Goal: Information Seeking & Learning: Learn about a topic

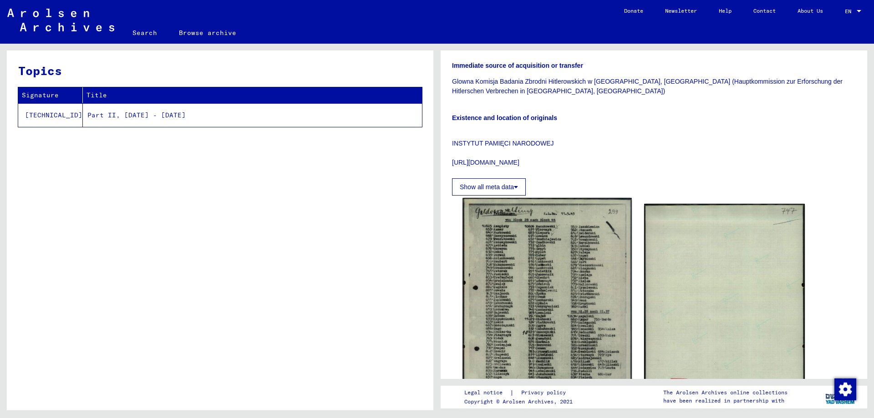
scroll to position [182, 0]
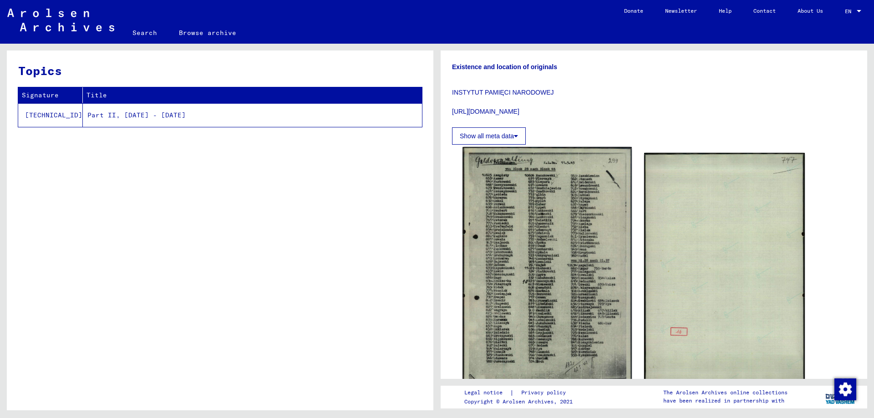
click at [540, 233] on img at bounding box center [546, 266] width 169 height 239
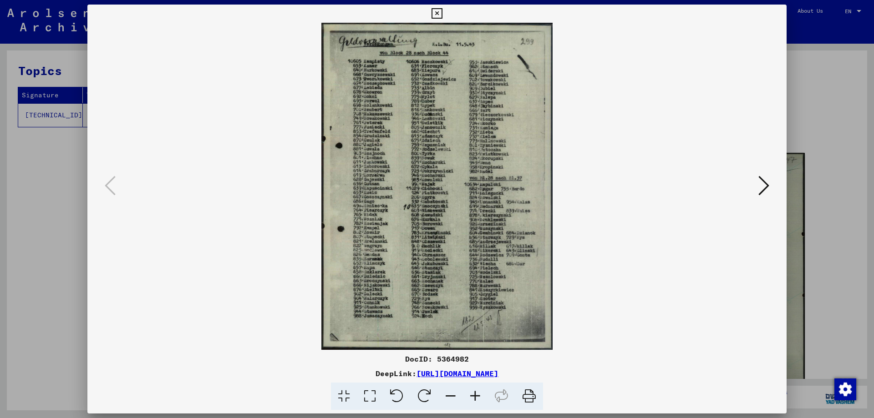
click at [476, 390] on icon at bounding box center [475, 397] width 25 height 28
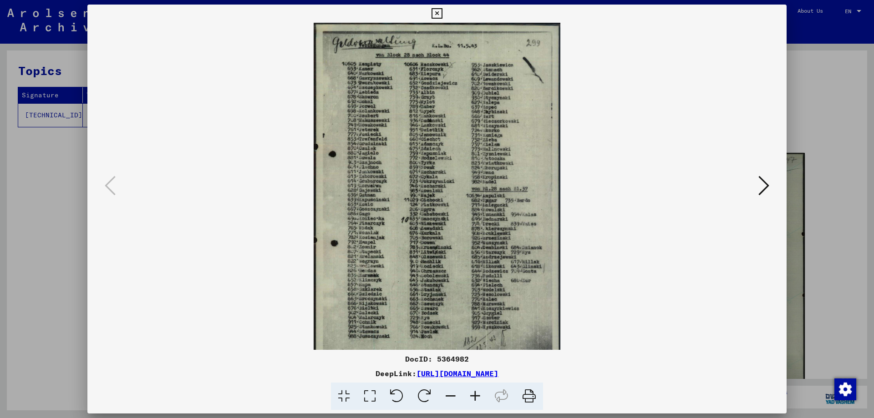
click at [476, 390] on icon at bounding box center [475, 397] width 25 height 28
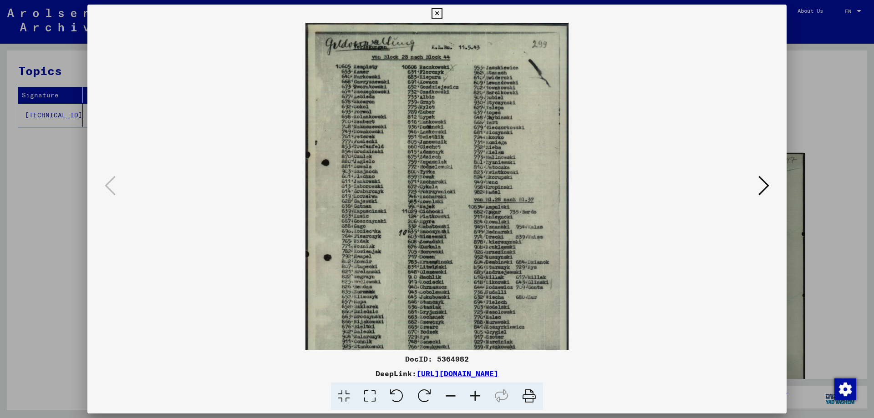
click at [476, 390] on icon at bounding box center [475, 397] width 25 height 28
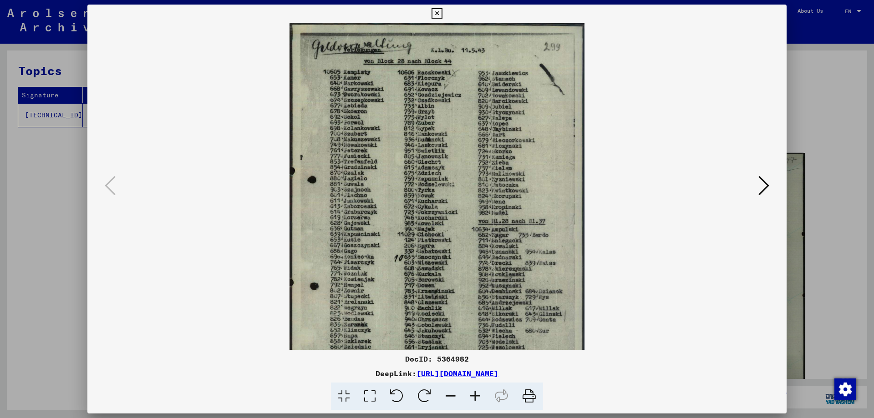
click at [476, 390] on icon at bounding box center [475, 397] width 25 height 28
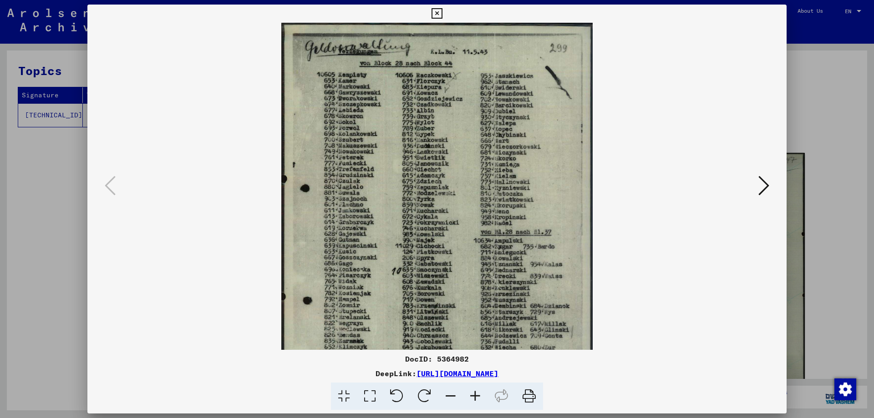
click at [476, 390] on icon at bounding box center [475, 397] width 25 height 28
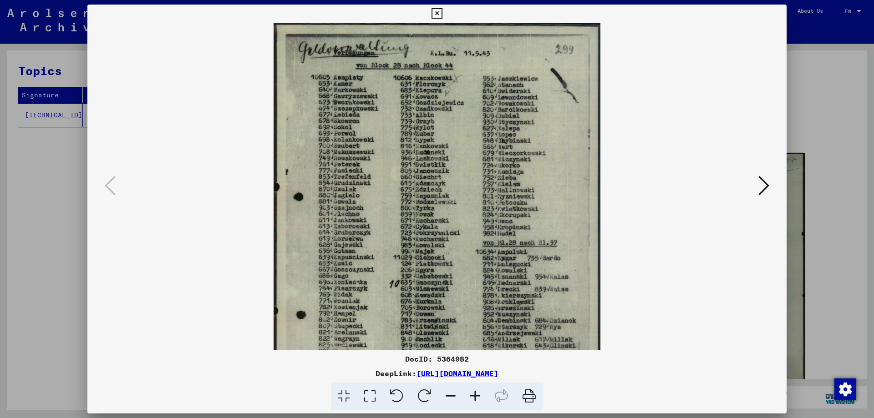
click at [477, 390] on icon at bounding box center [475, 397] width 25 height 28
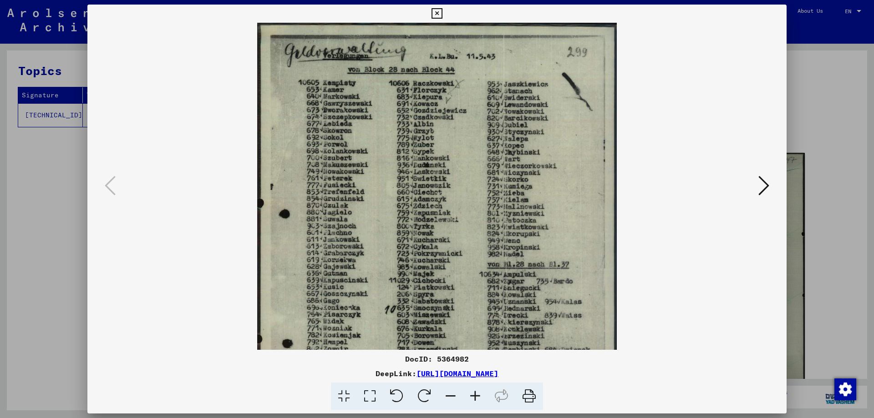
click at [477, 390] on icon at bounding box center [475, 397] width 25 height 28
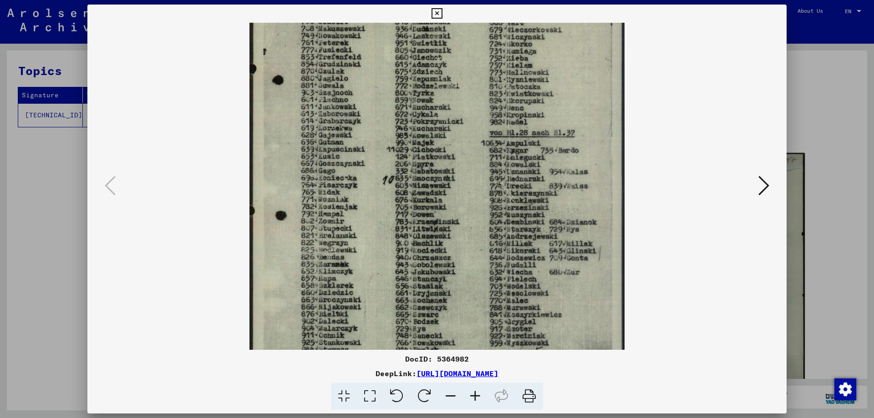
scroll to position [167, 0]
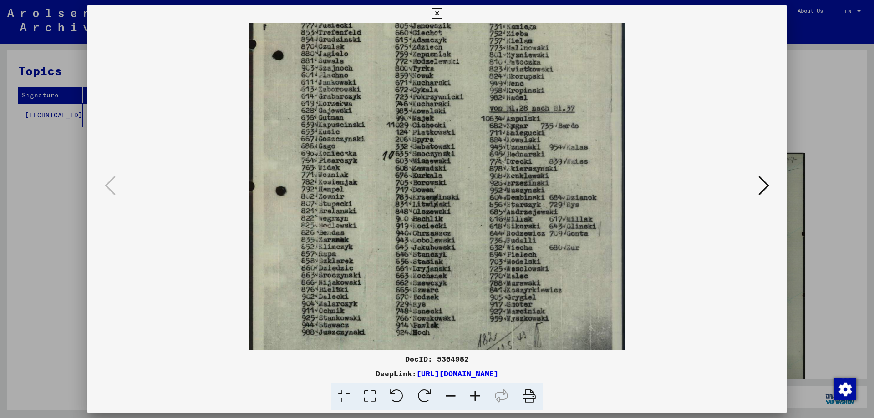
drag, startPoint x: 543, startPoint y: 288, endPoint x: 532, endPoint y: 121, distance: 166.9
click at [532, 121] on img at bounding box center [436, 122] width 375 height 532
click at [811, 262] on div at bounding box center [437, 209] width 874 height 418
